Goal: Entertainment & Leisure: Consume media (video, audio)

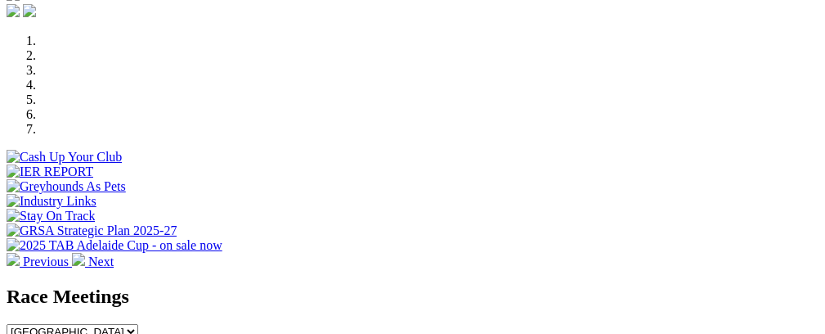
scroll to position [455, 0]
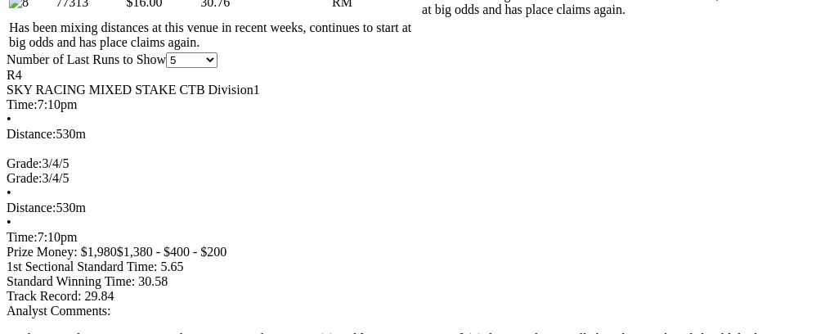
scroll to position [0, 82]
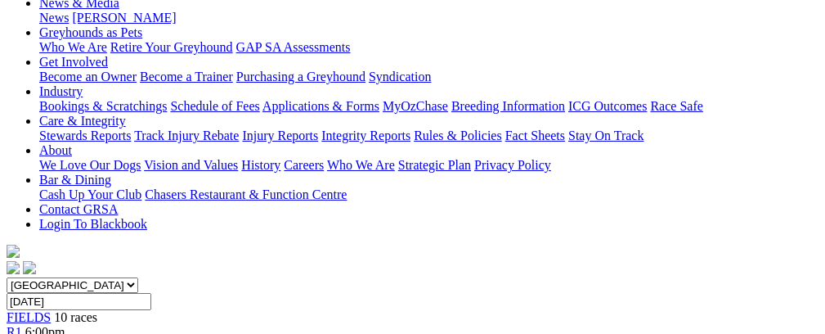
scroll to position [137, 0]
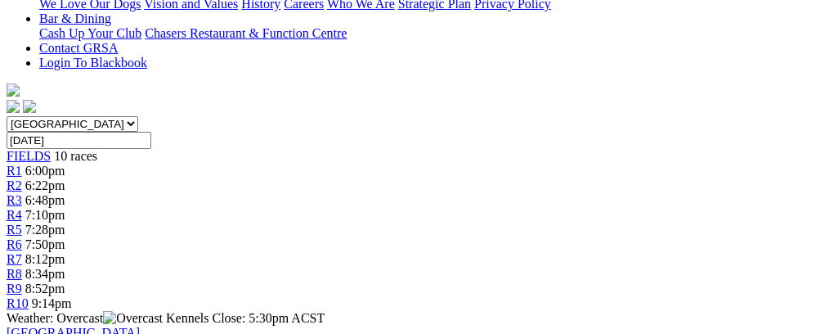
scroll to position [392, 0]
